Goal: Task Accomplishment & Management: Manage account settings

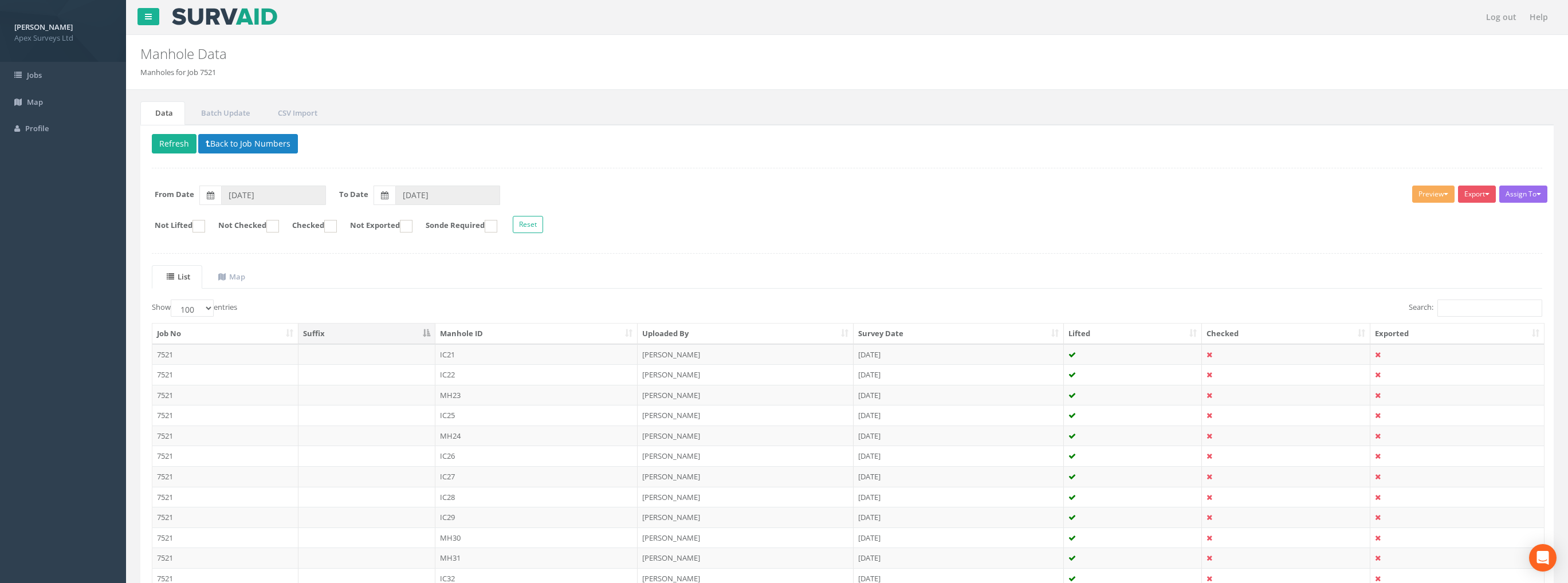
select select "100"
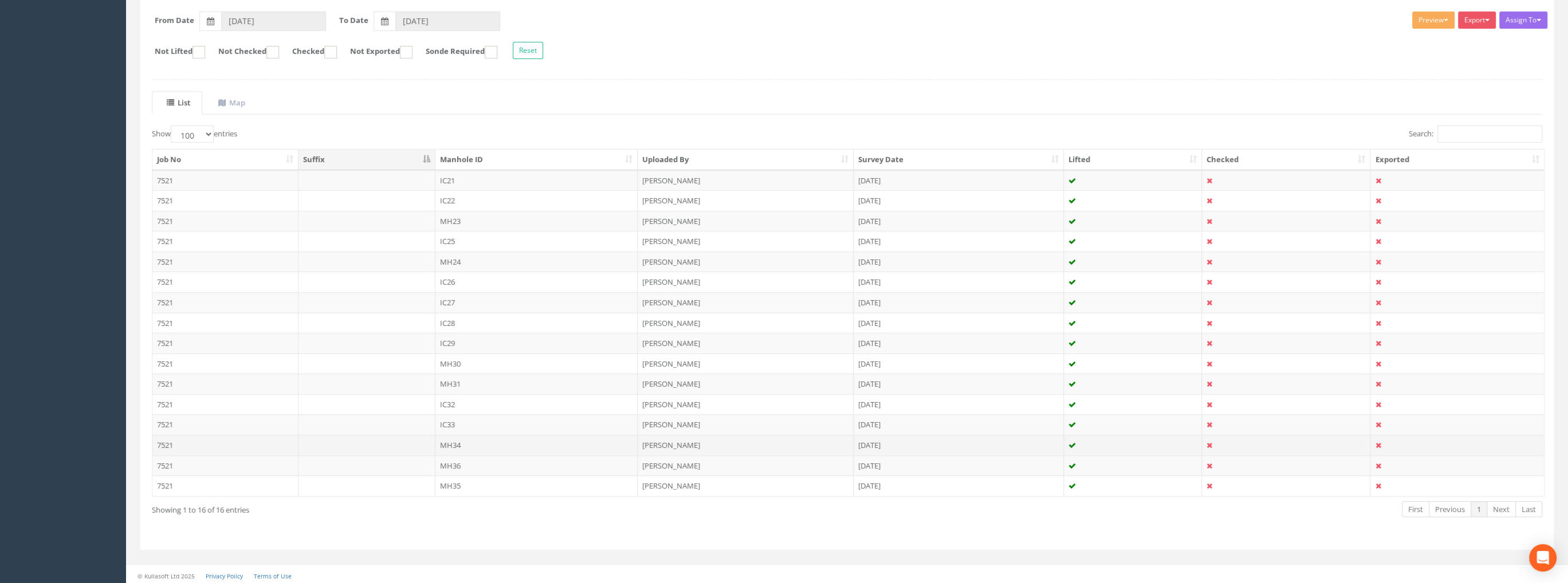
click at [446, 441] on td "MH34" at bounding box center [537, 445] width 203 height 21
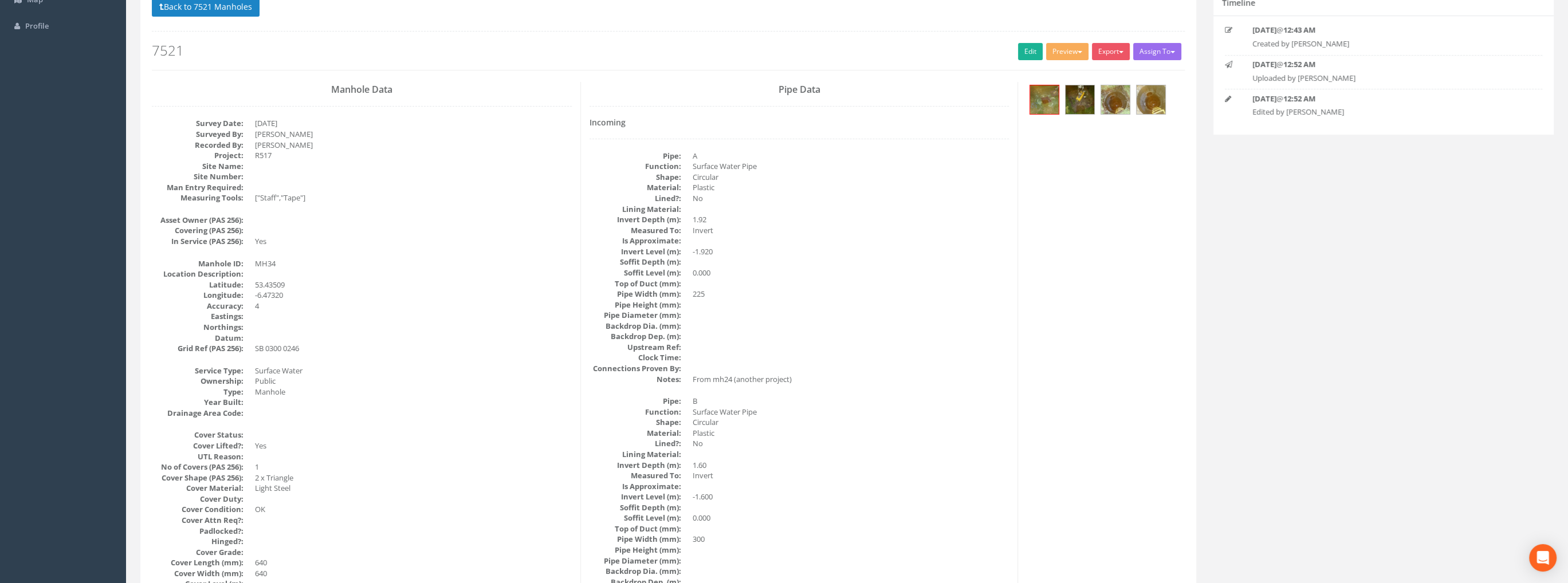
scroll to position [0, 0]
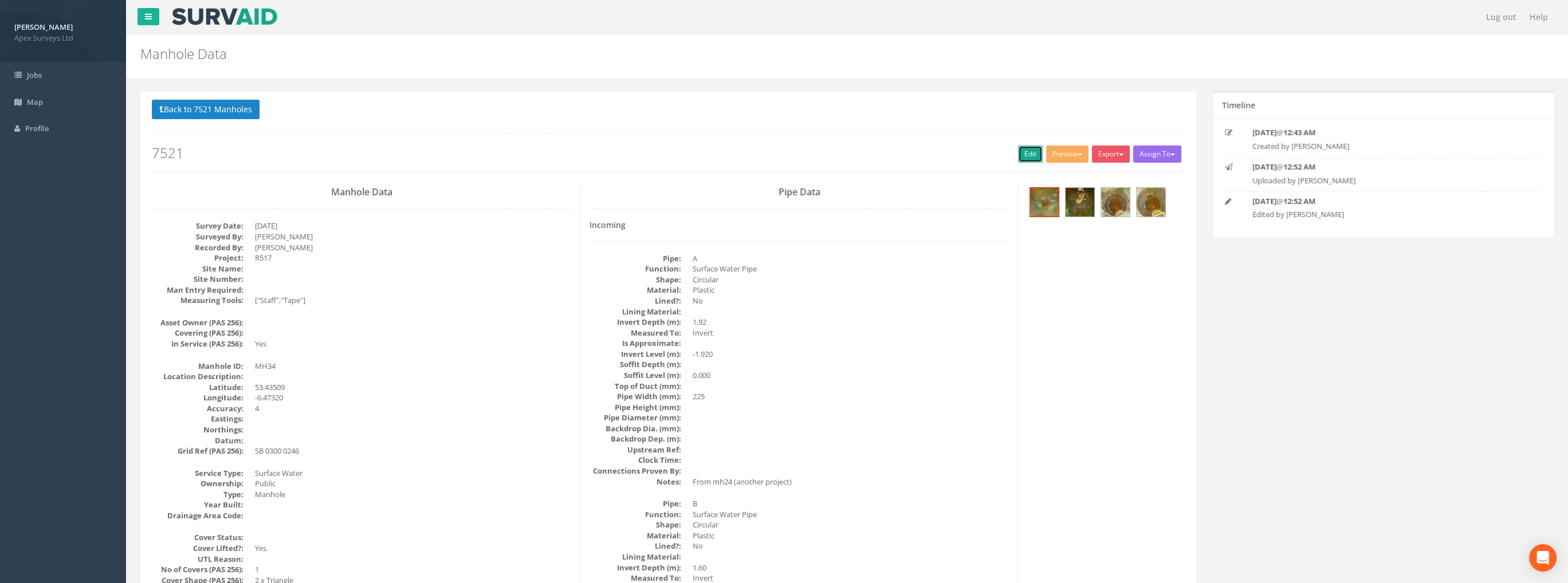
click at [1028, 151] on link "Edit" at bounding box center [1030, 154] width 25 height 17
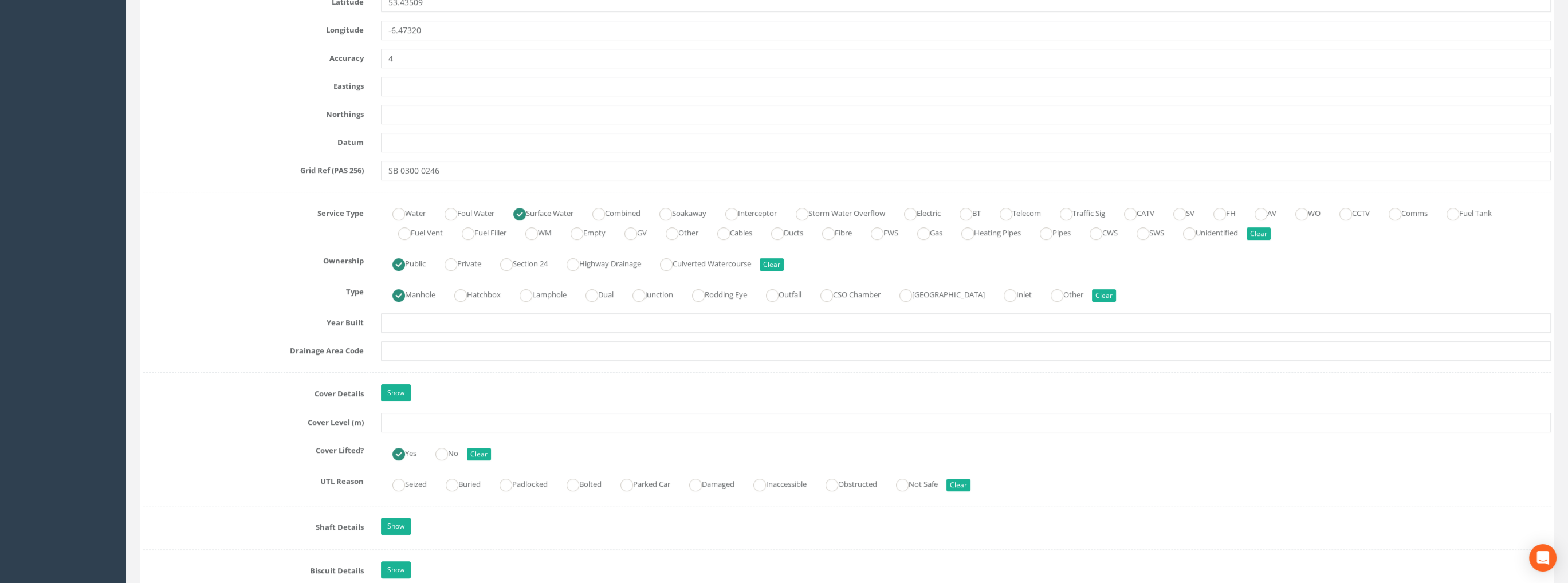
scroll to position [687, 0]
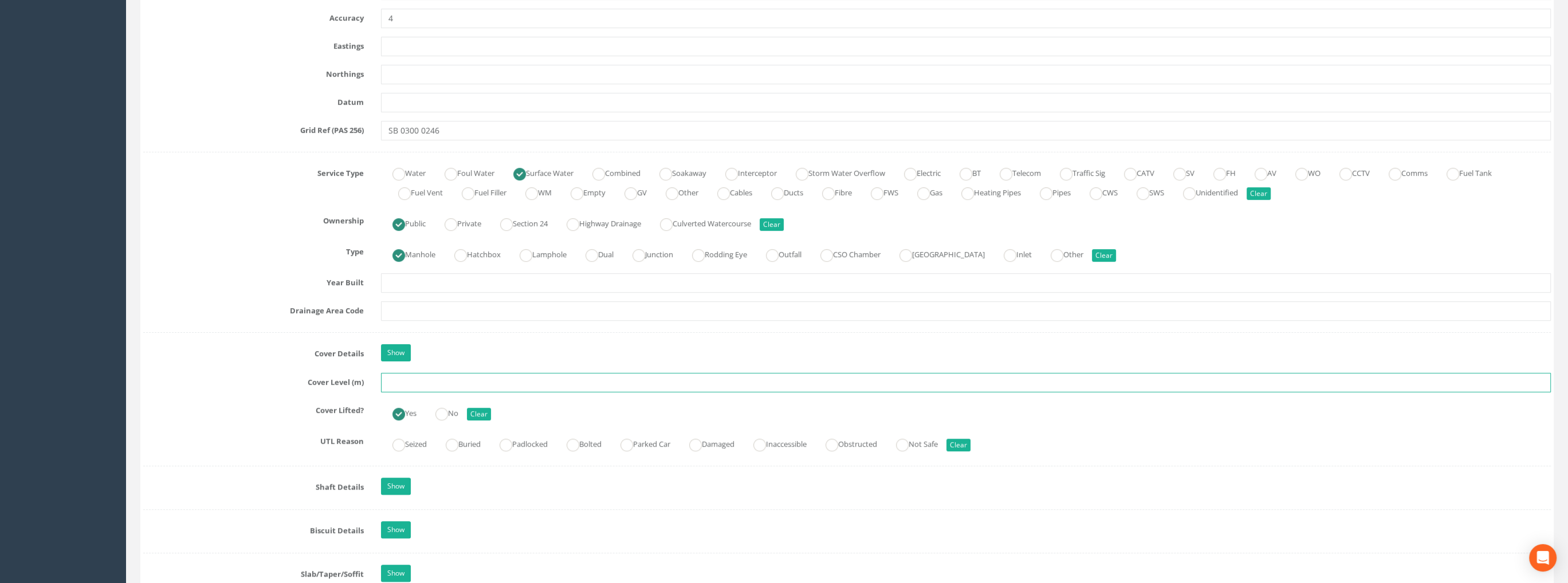
click at [412, 381] on input "text" at bounding box center [966, 382] width 1170 height 19
click at [414, 376] on input "text" at bounding box center [966, 382] width 1170 height 19
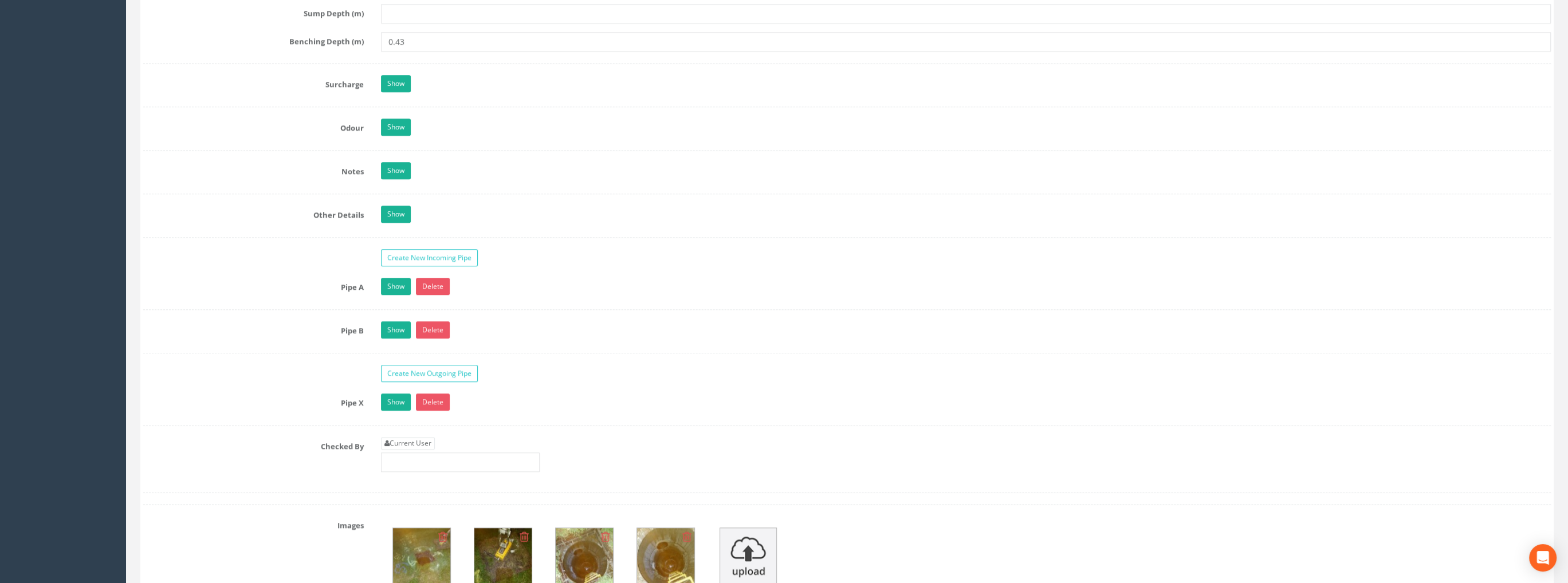
scroll to position [1833, 0]
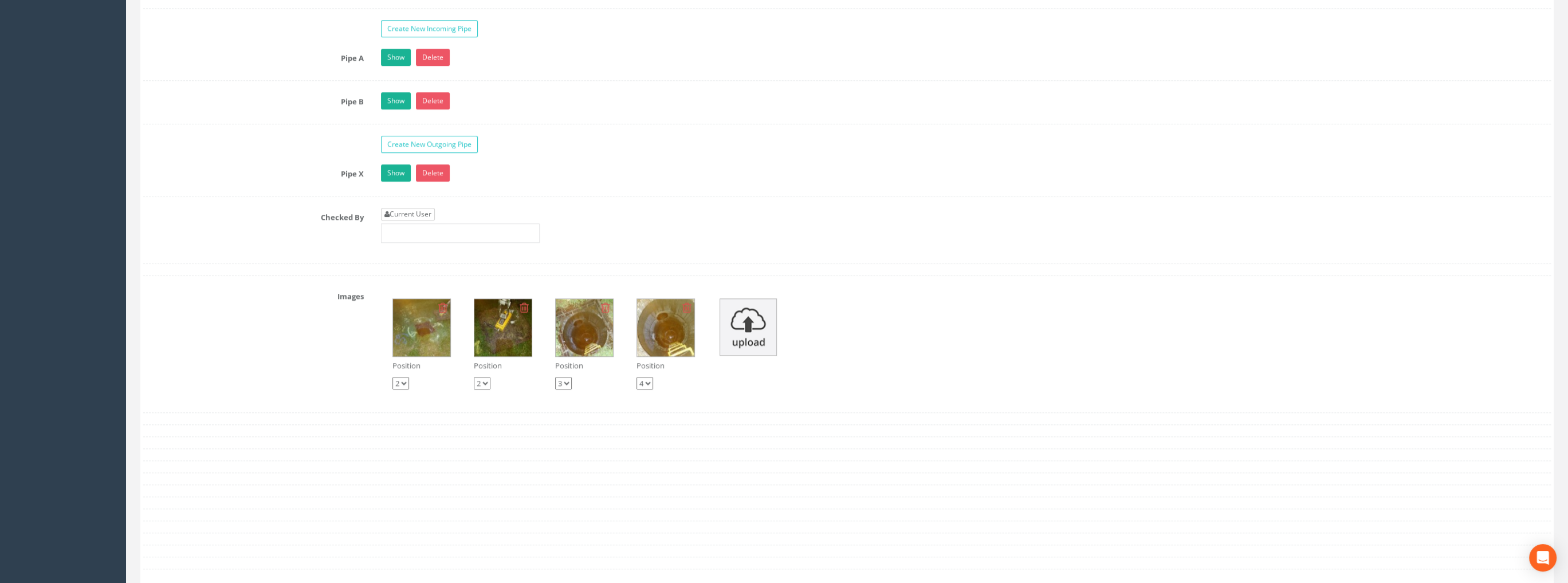
type input "74.34"
click at [412, 208] on link "Current User" at bounding box center [408, 214] width 54 height 13
type input "[PERSON_NAME]"
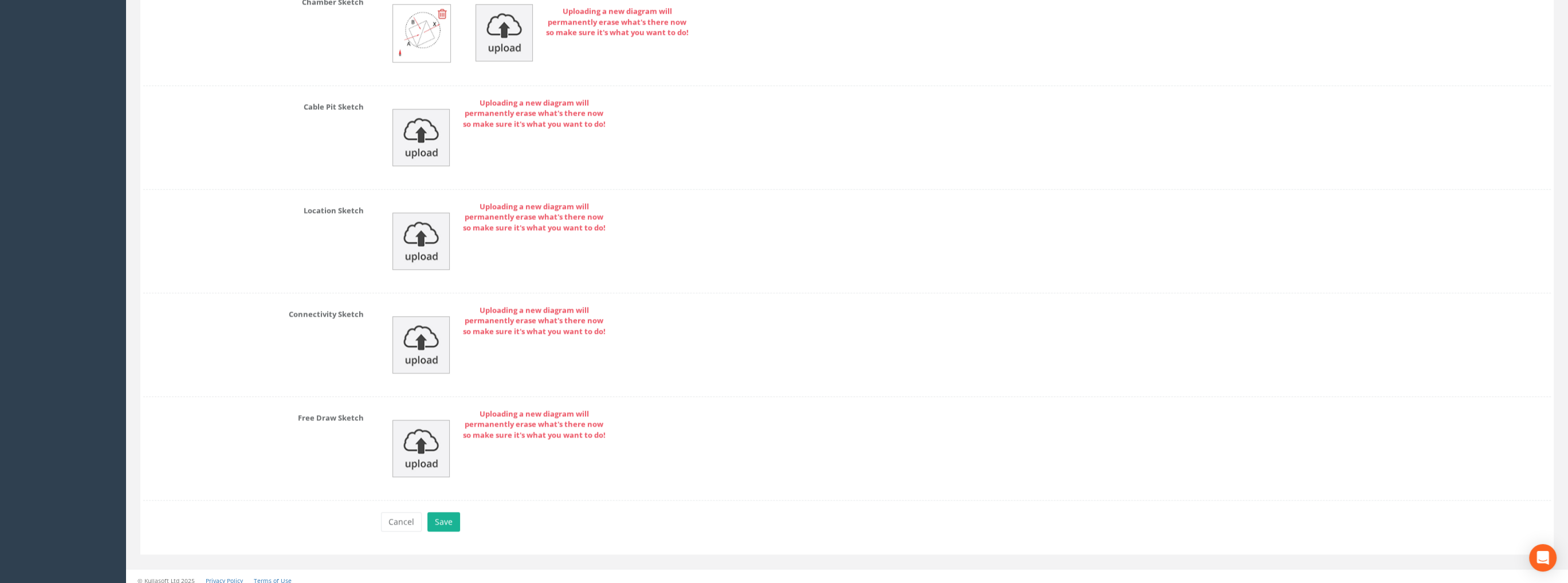
scroll to position [2422, 0]
click at [444, 515] on button "Save" at bounding box center [444, 521] width 33 height 19
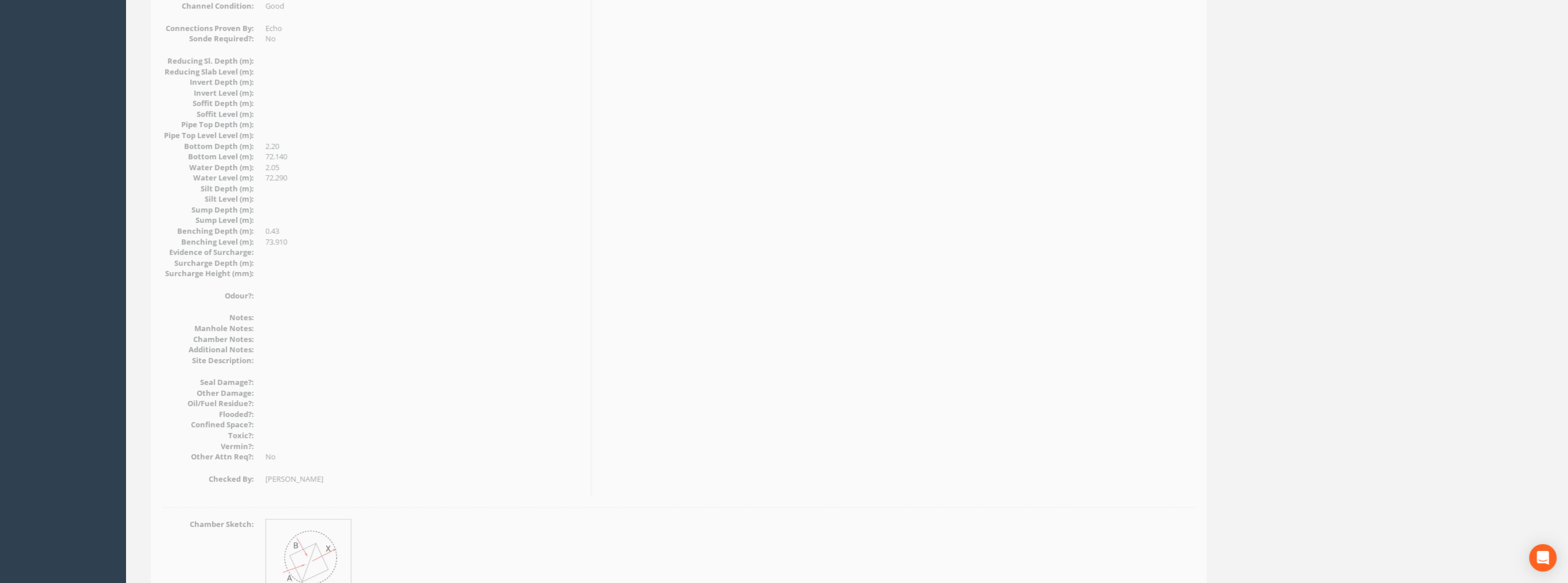
scroll to position [1088, 0]
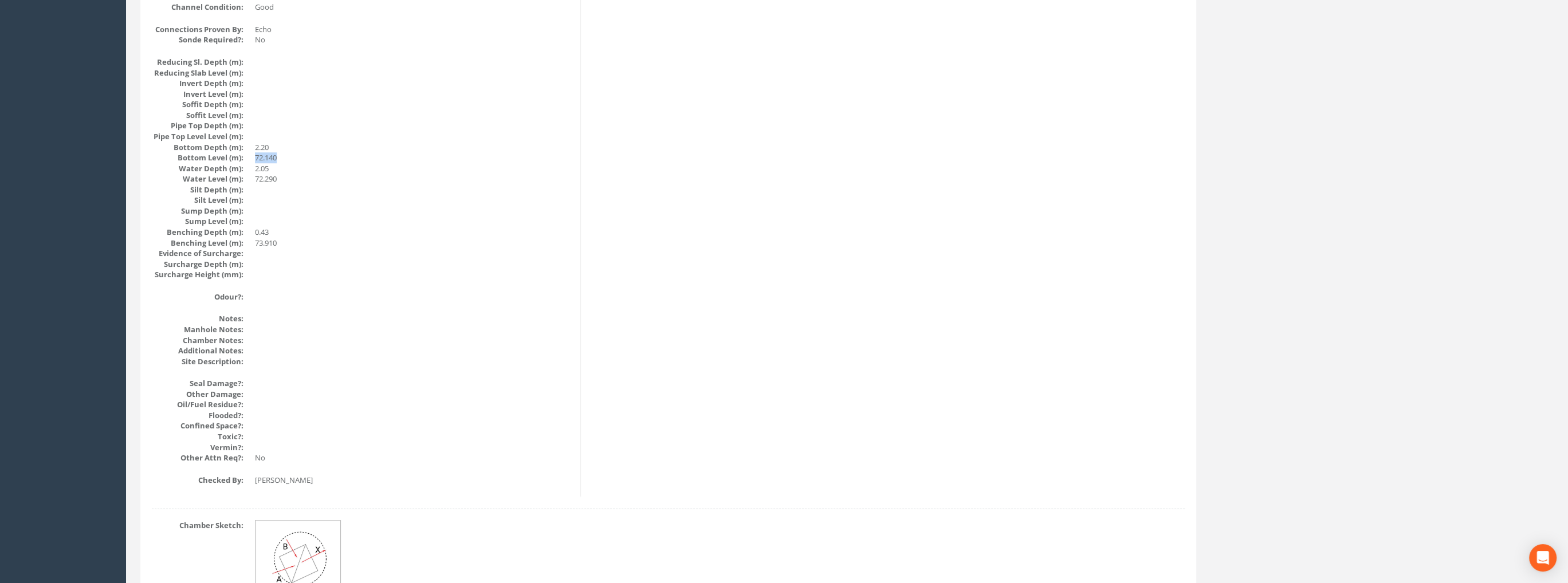
drag, startPoint x: 253, startPoint y: 155, endPoint x: 281, endPoint y: 156, distance: 28.0
click at [281, 156] on dl "Reducing Sl. Depth (m): Reducing Slab Level (m): Invert Depth (m): Invert Level…" at bounding box center [362, 168] width 420 height 223
drag, startPoint x: 246, startPoint y: 241, endPoint x: 279, endPoint y: 241, distance: 33.0
click at [279, 241] on dl "Reducing Sl. Depth (m): Reducing Slab Level (m): Invert Depth (m): Invert Level…" at bounding box center [362, 168] width 420 height 223
click at [283, 229] on dd "0.43" at bounding box center [413, 232] width 317 height 11
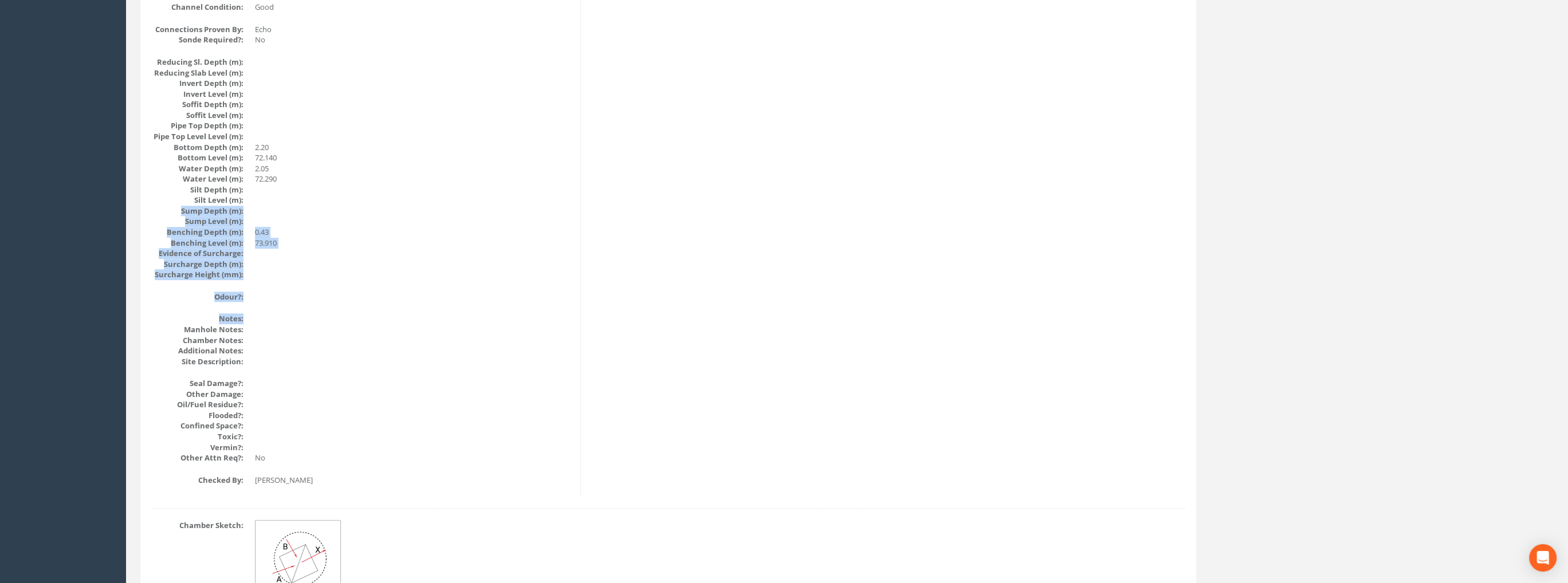
drag, startPoint x: 307, startPoint y: 206, endPoint x: 295, endPoint y: 314, distance: 108.7
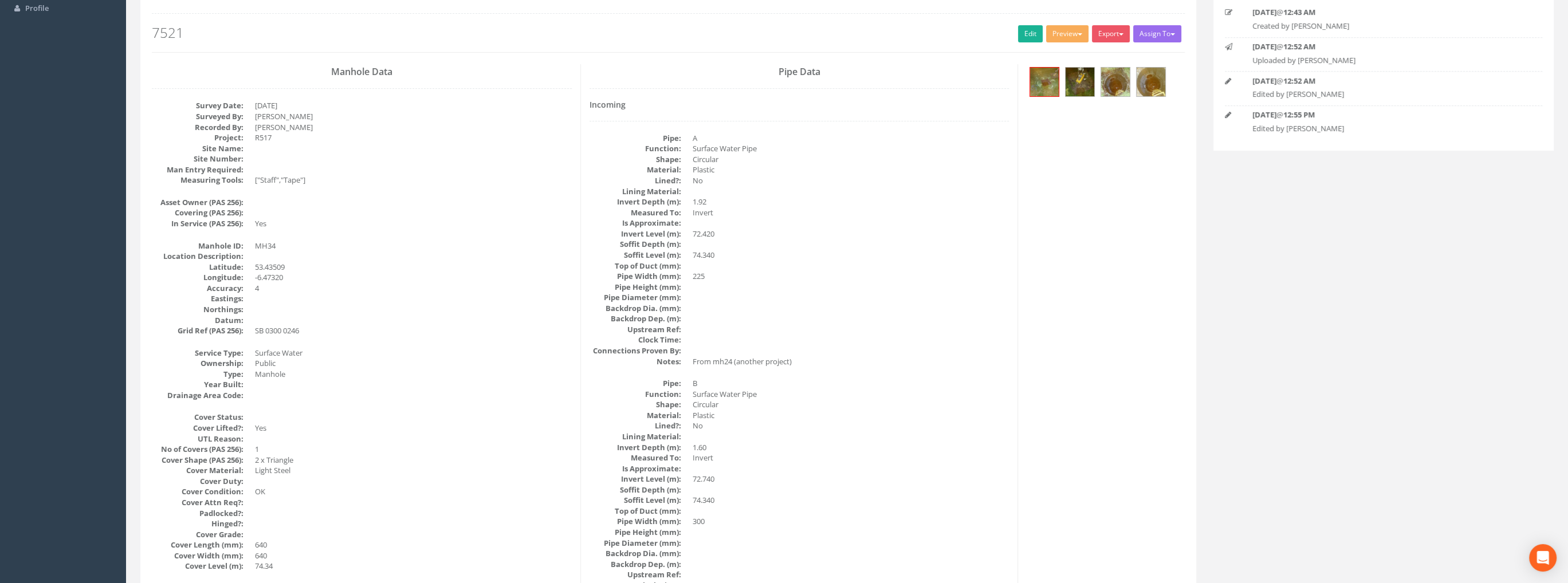
scroll to position [94, 0]
